Goal: Task Accomplishment & Management: Use online tool/utility

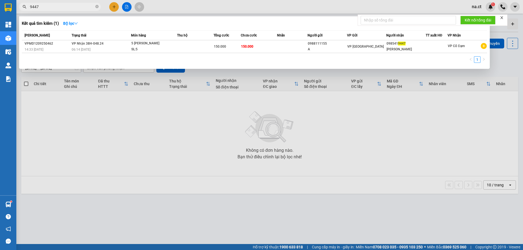
click at [73, 7] on input "9447" at bounding box center [62, 7] width 64 height 6
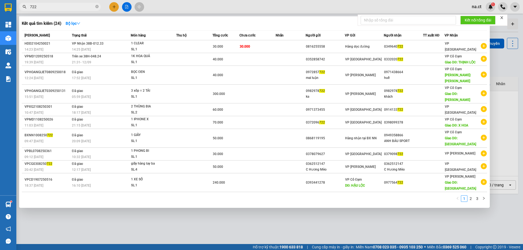
click at [67, 8] on input "722" at bounding box center [62, 7] width 64 height 6
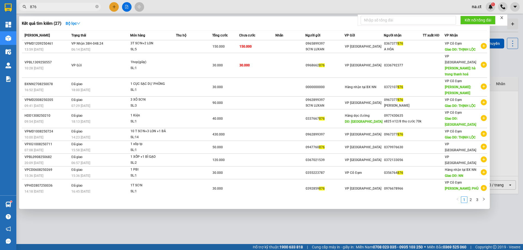
click at [53, 5] on input "876" at bounding box center [62, 7] width 64 height 6
click at [52, 4] on input "876" at bounding box center [62, 7] width 64 height 6
click at [53, 10] on span "876" at bounding box center [60, 7] width 82 height 8
click at [52, 10] on span "876" at bounding box center [60, 7] width 82 height 8
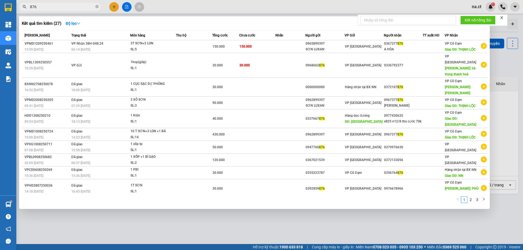
click at [51, 9] on input "876" at bounding box center [62, 7] width 64 height 6
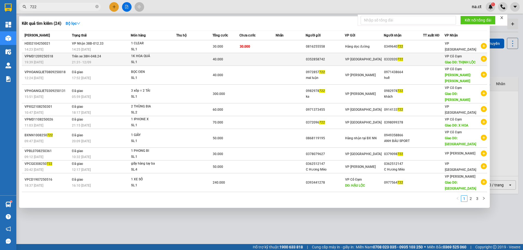
type input "722"
click at [181, 60] on td at bounding box center [194, 59] width 36 height 13
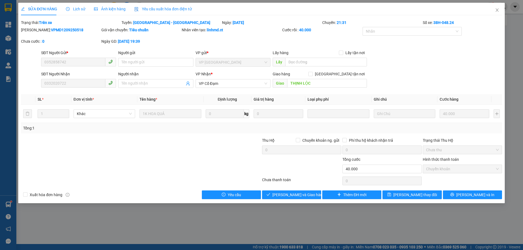
type input "0352858742"
type input "0332020722"
type input "THỊNH LỘC"
type input "40.000"
click at [80, 7] on span "Lịch sử" at bounding box center [75, 9] width 19 height 4
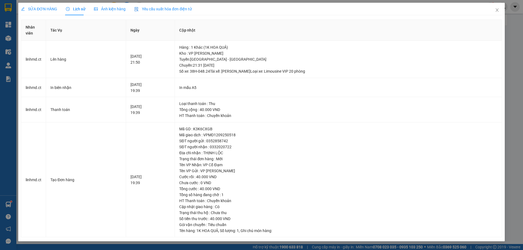
click at [276, 11] on div "SỬA ĐƠN HÀNG Lịch sử Ảnh kiện hàng Yêu cầu xuất hóa đơn điện tử" at bounding box center [261, 9] width 481 height 13
click at [498, 10] on icon "close" at bounding box center [497, 10] width 4 height 4
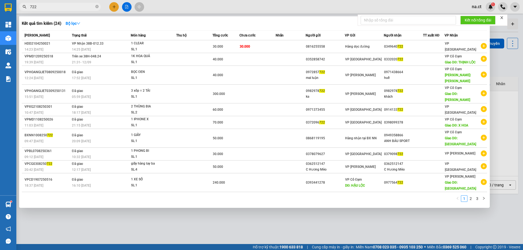
click at [66, 8] on input "722" at bounding box center [62, 7] width 64 height 6
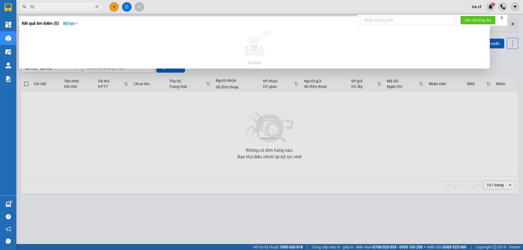
type input "7"
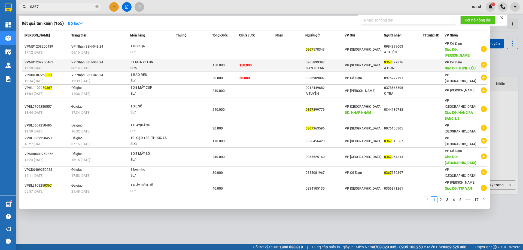
type input "0367"
click at [194, 68] on td at bounding box center [194, 65] width 36 height 13
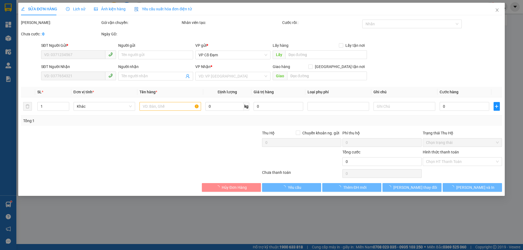
type input "0965899397"
type input "SƠN LUXAN"
type input "0367377876"
type input "A HÒA"
type input "THỊNH LỘC"
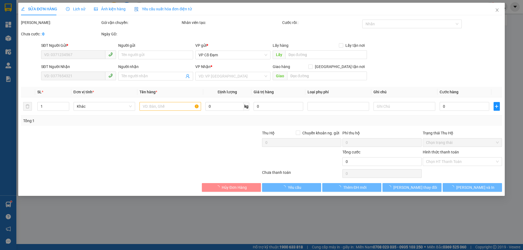
type input "150.000"
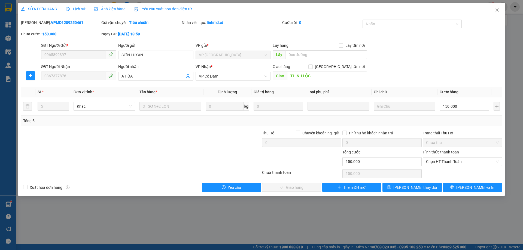
drag, startPoint x: 72, startPoint y: 11, endPoint x: 74, endPoint y: 7, distance: 5.1
click at [73, 11] on div "Lịch sử" at bounding box center [75, 9] width 19 height 6
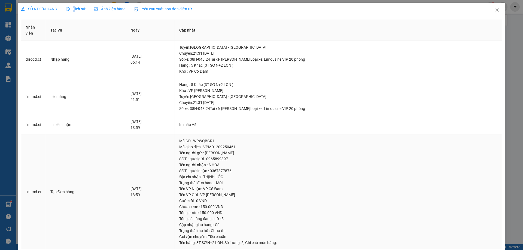
scroll to position [10, 0]
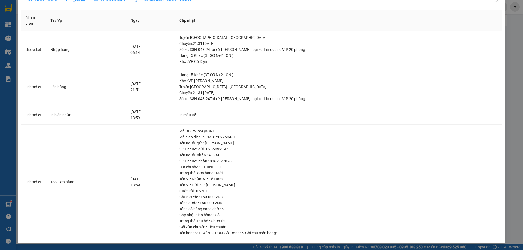
click at [495, 1] on icon "close" at bounding box center [497, 0] width 4 height 4
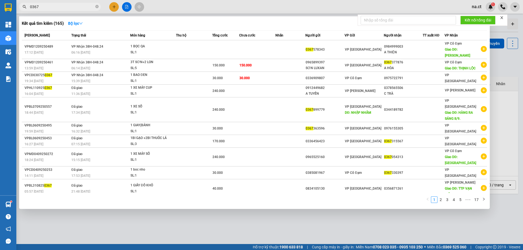
click at [64, 4] on input "0367" at bounding box center [62, 7] width 64 height 6
click at [63, 4] on input "0367" at bounding box center [62, 7] width 64 height 6
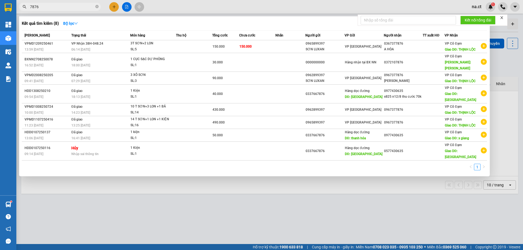
type input "7876"
